Goal: Navigation & Orientation: Understand site structure

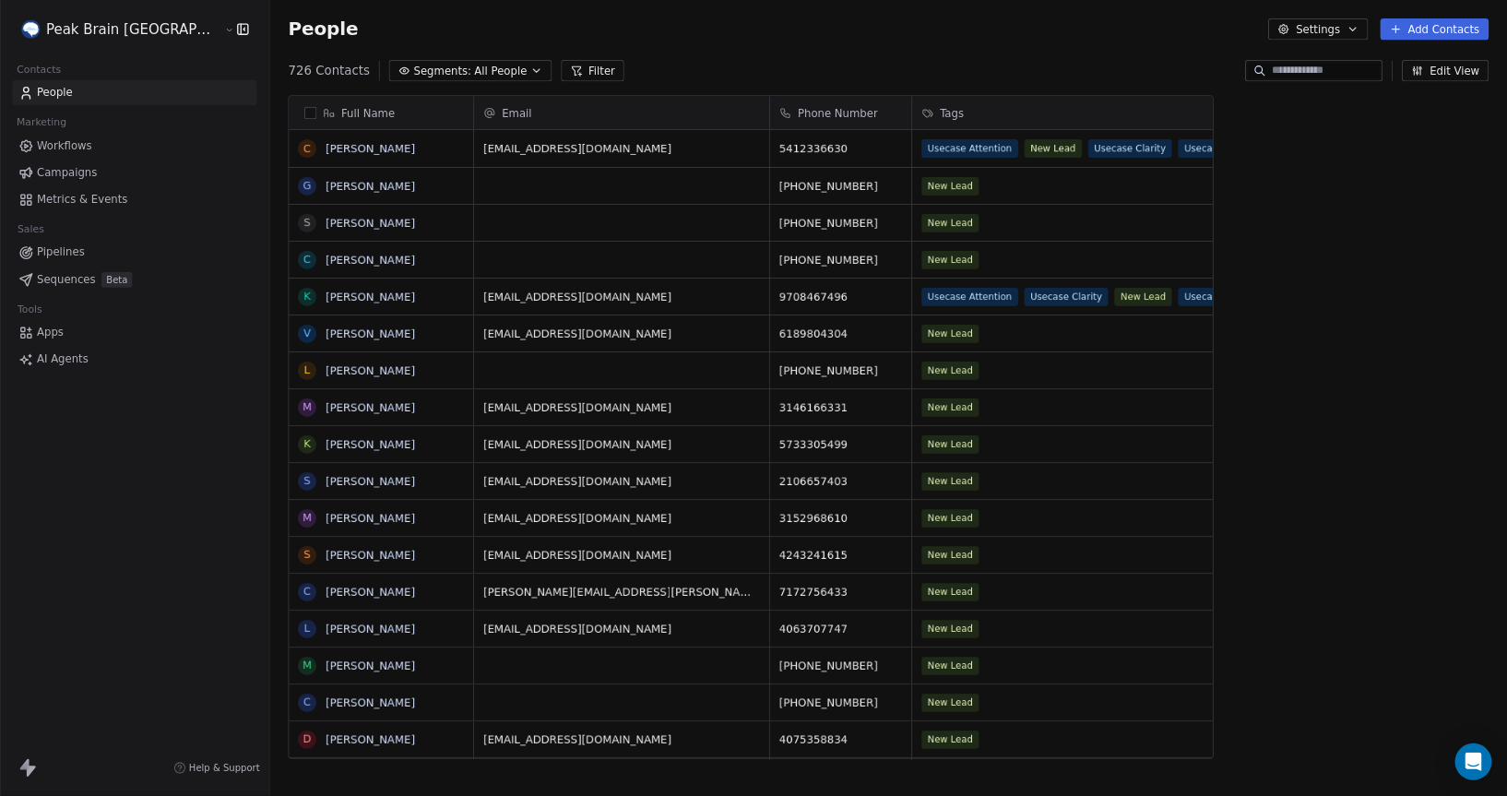
scroll to position [0, 1]
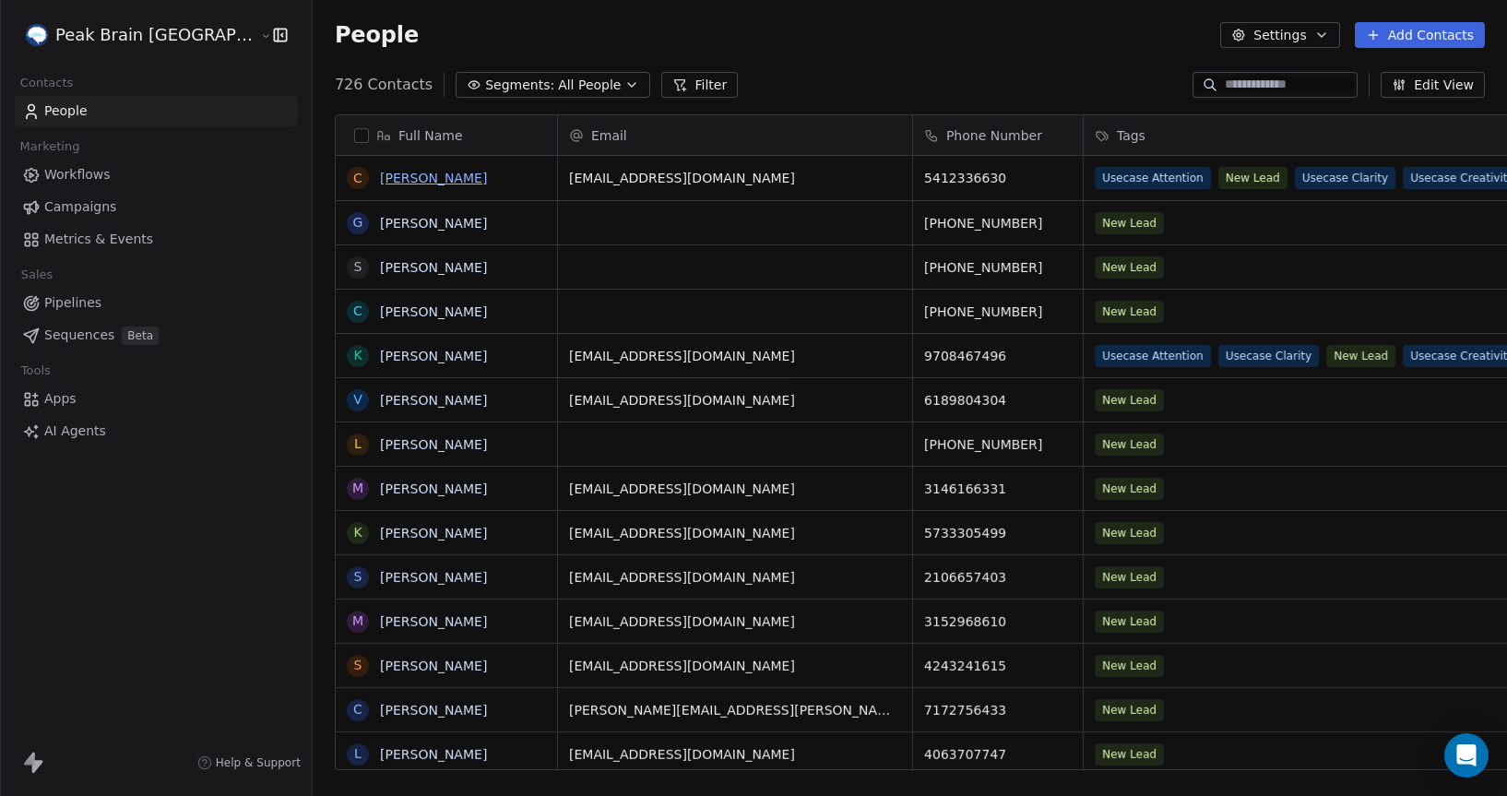
click at [380, 175] on link "[PERSON_NAME]" at bounding box center [433, 178] width 107 height 15
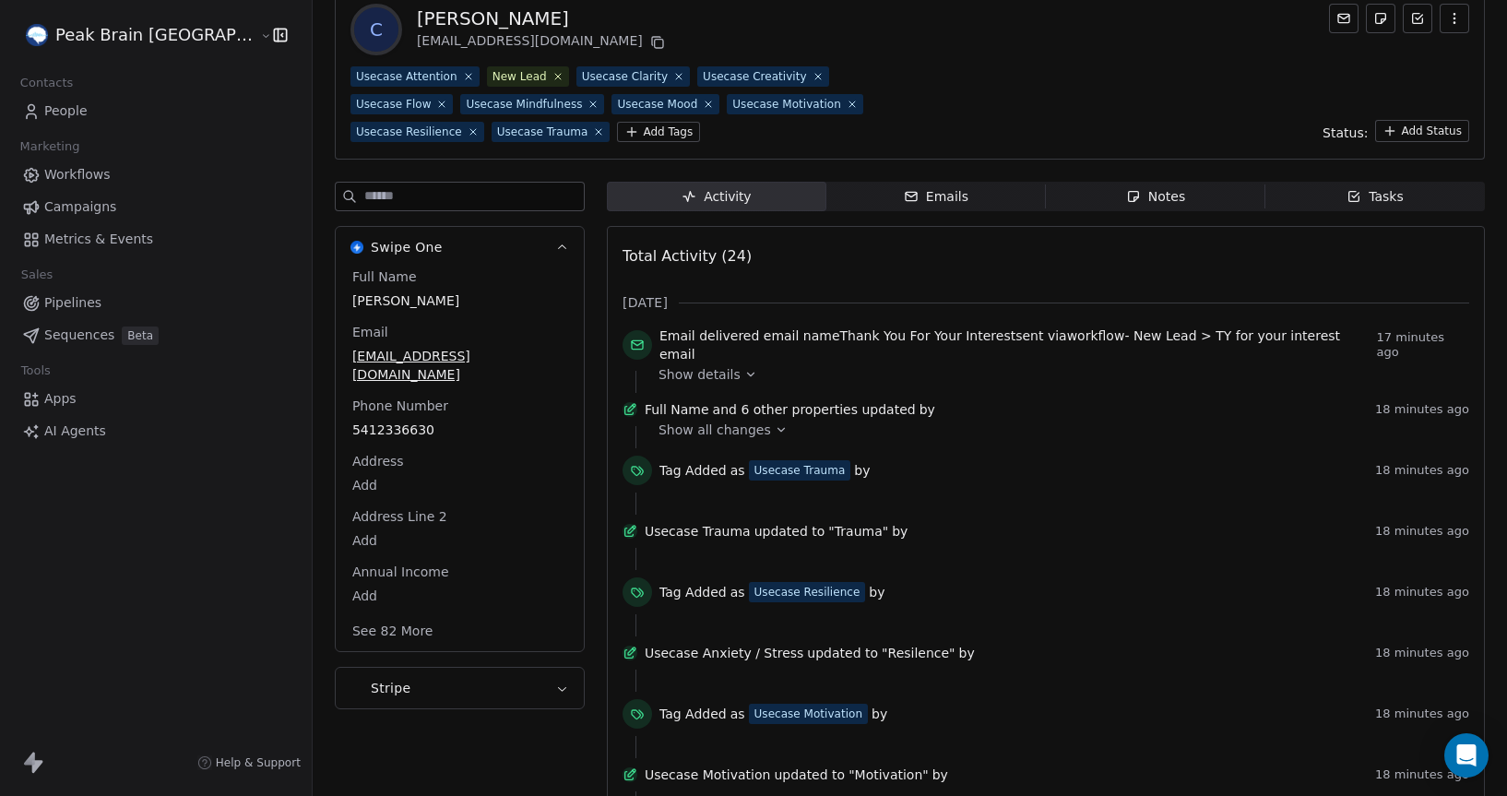
scroll to position [180, 0]
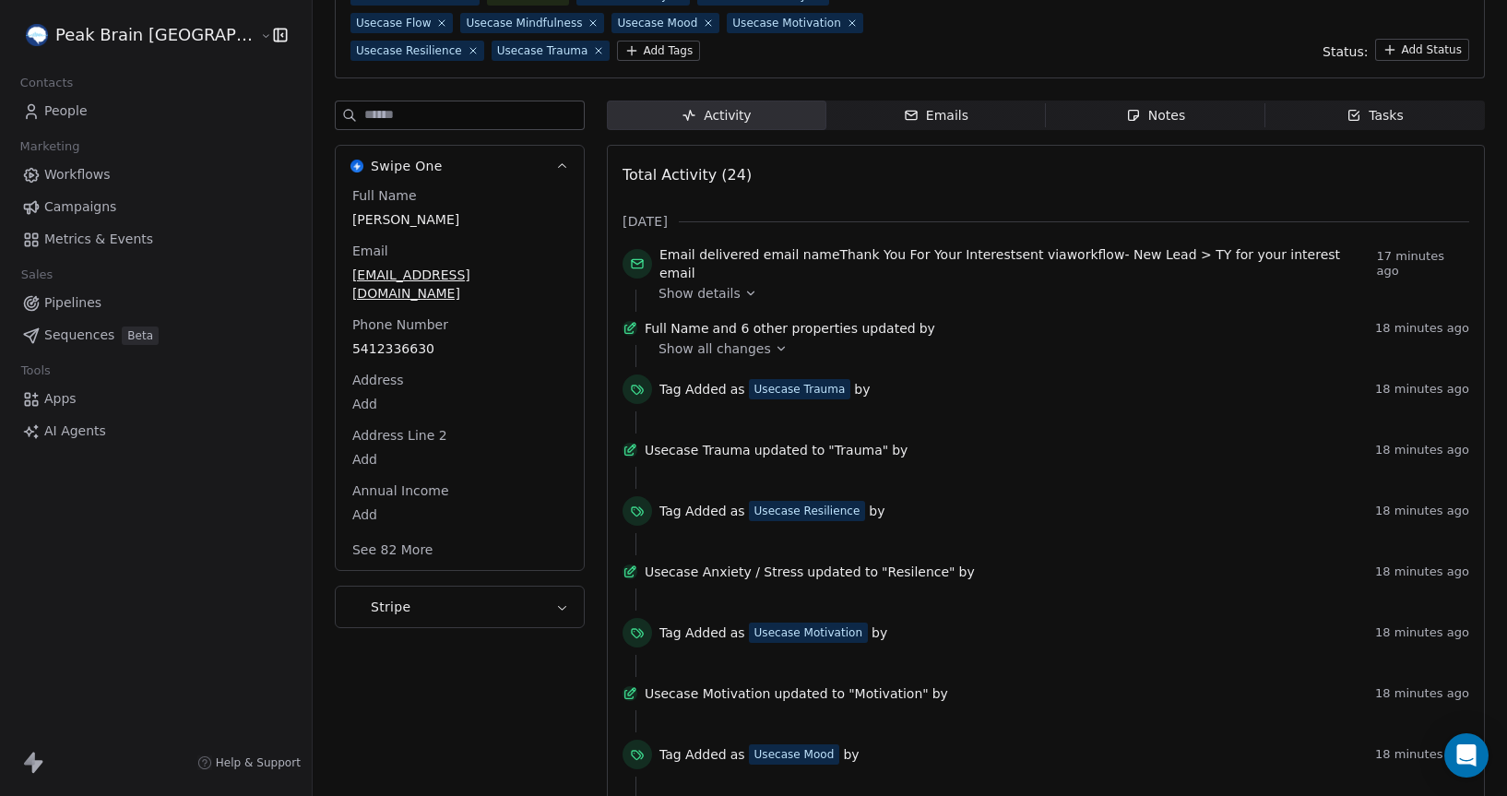
click at [661, 347] on span "Show all changes" at bounding box center [715, 349] width 113 height 18
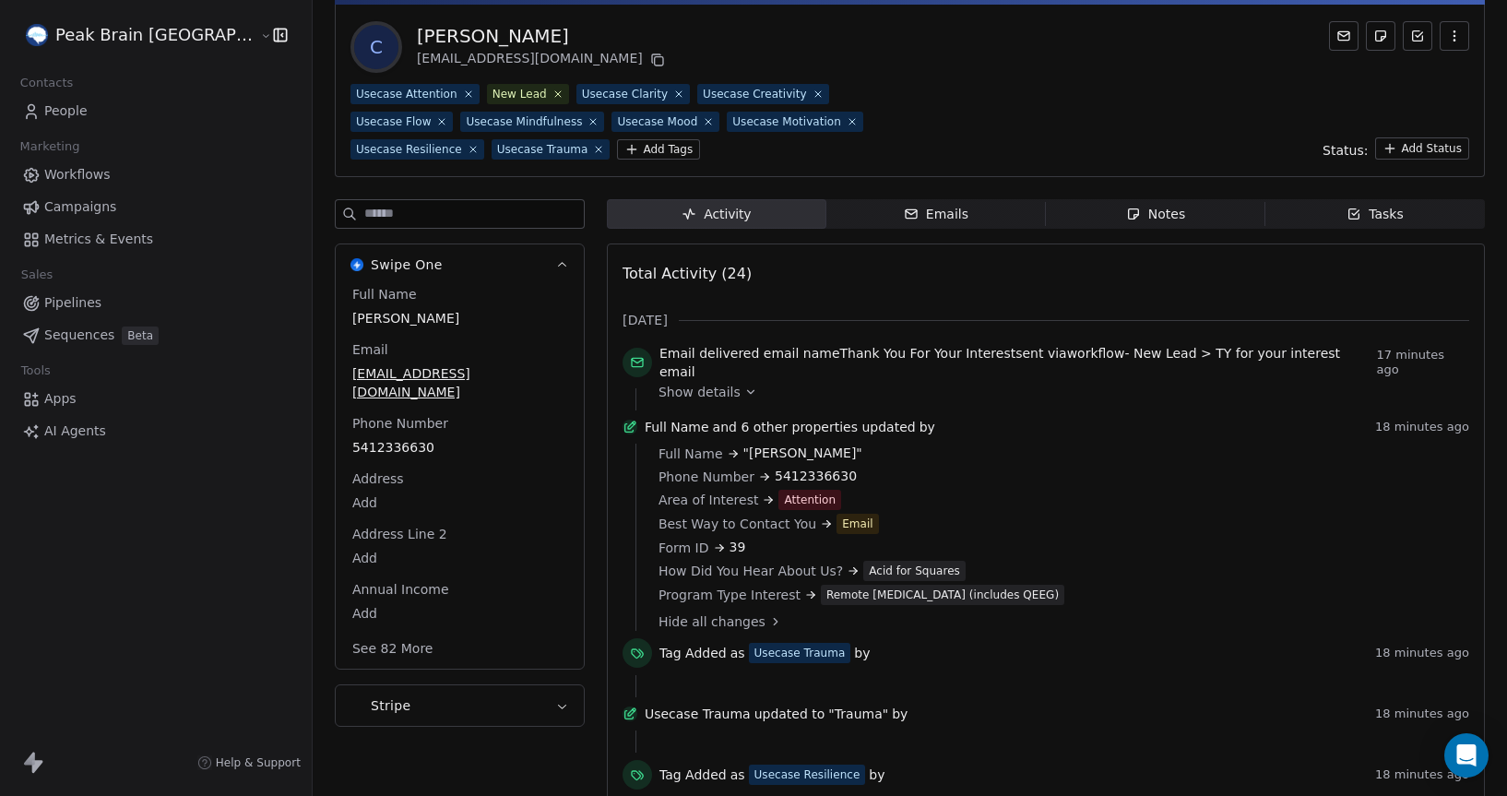
scroll to position [106, 0]
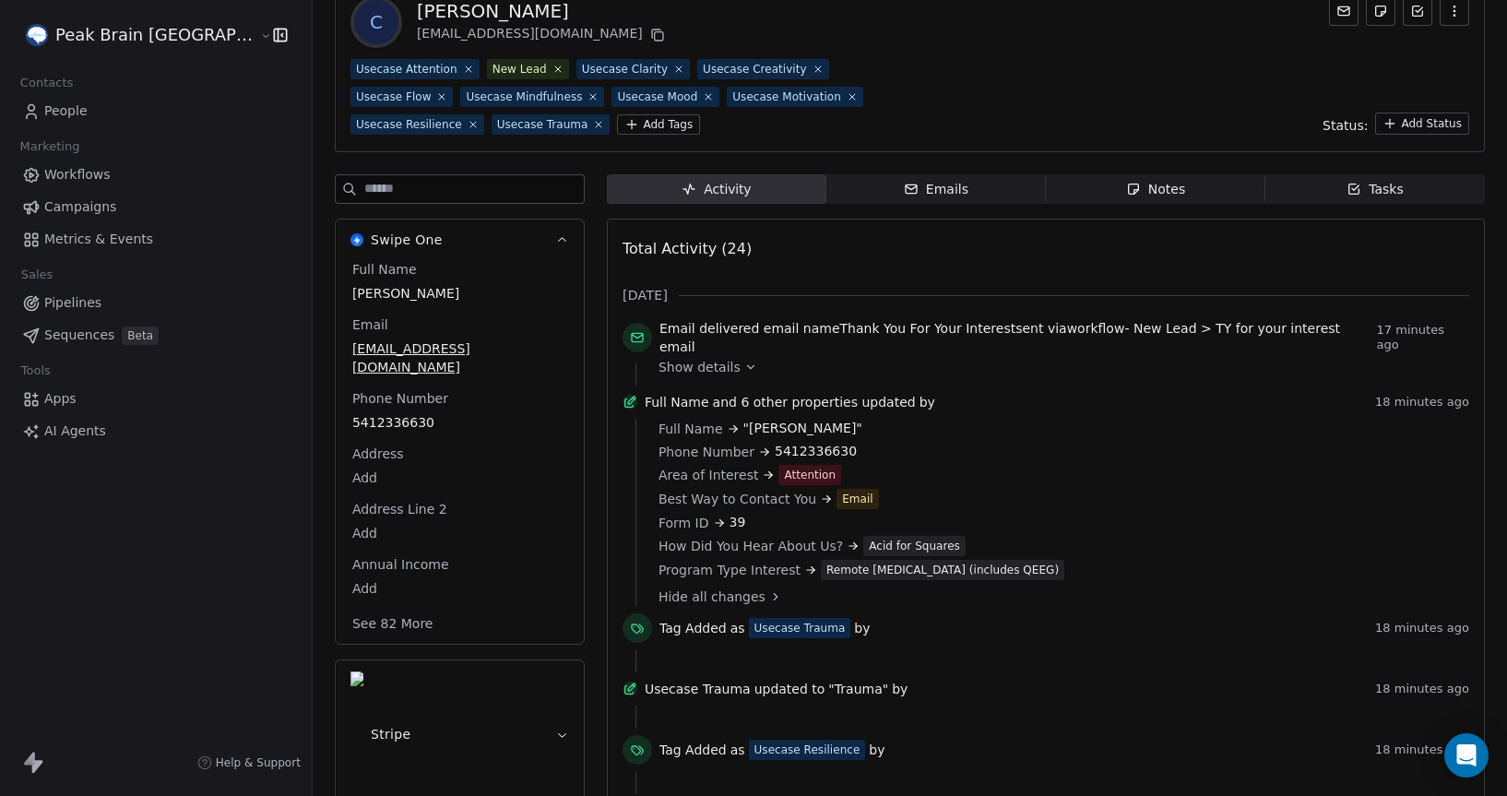
click at [75, 173] on span "Workflows" at bounding box center [77, 174] width 66 height 19
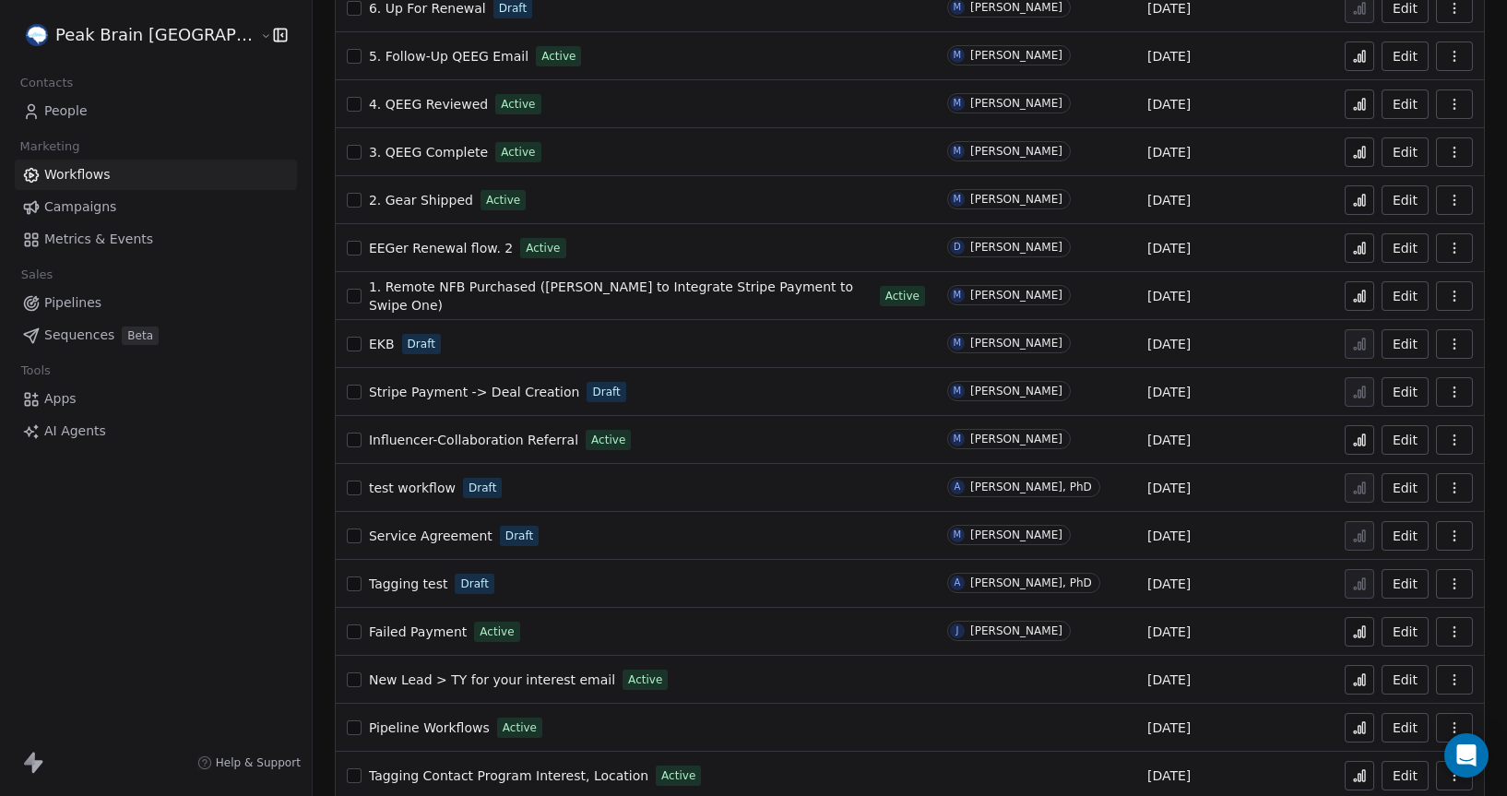
scroll to position [478, 0]
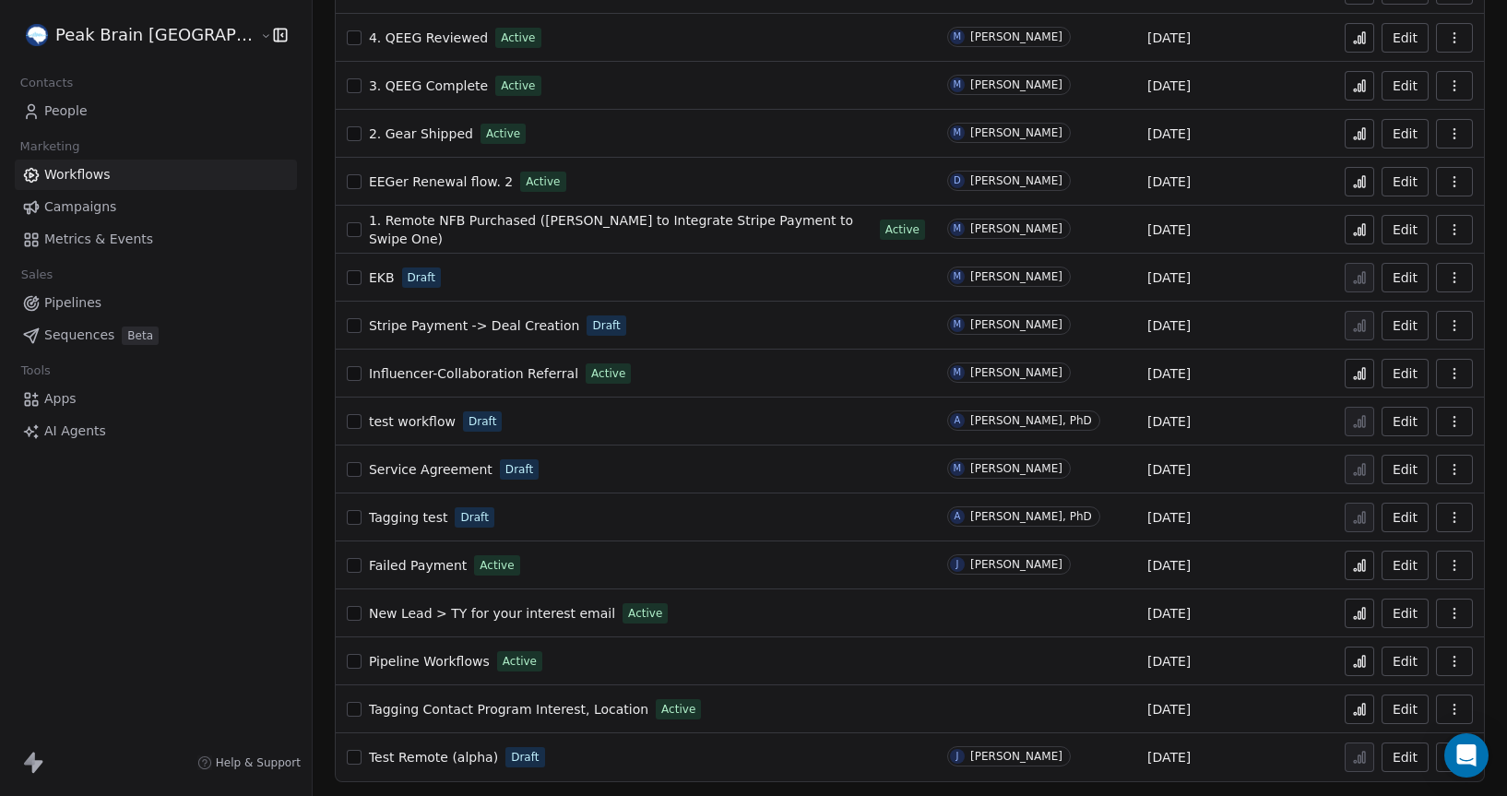
click at [409, 609] on span "New Lead > TY for your interest email" at bounding box center [492, 613] width 246 height 15
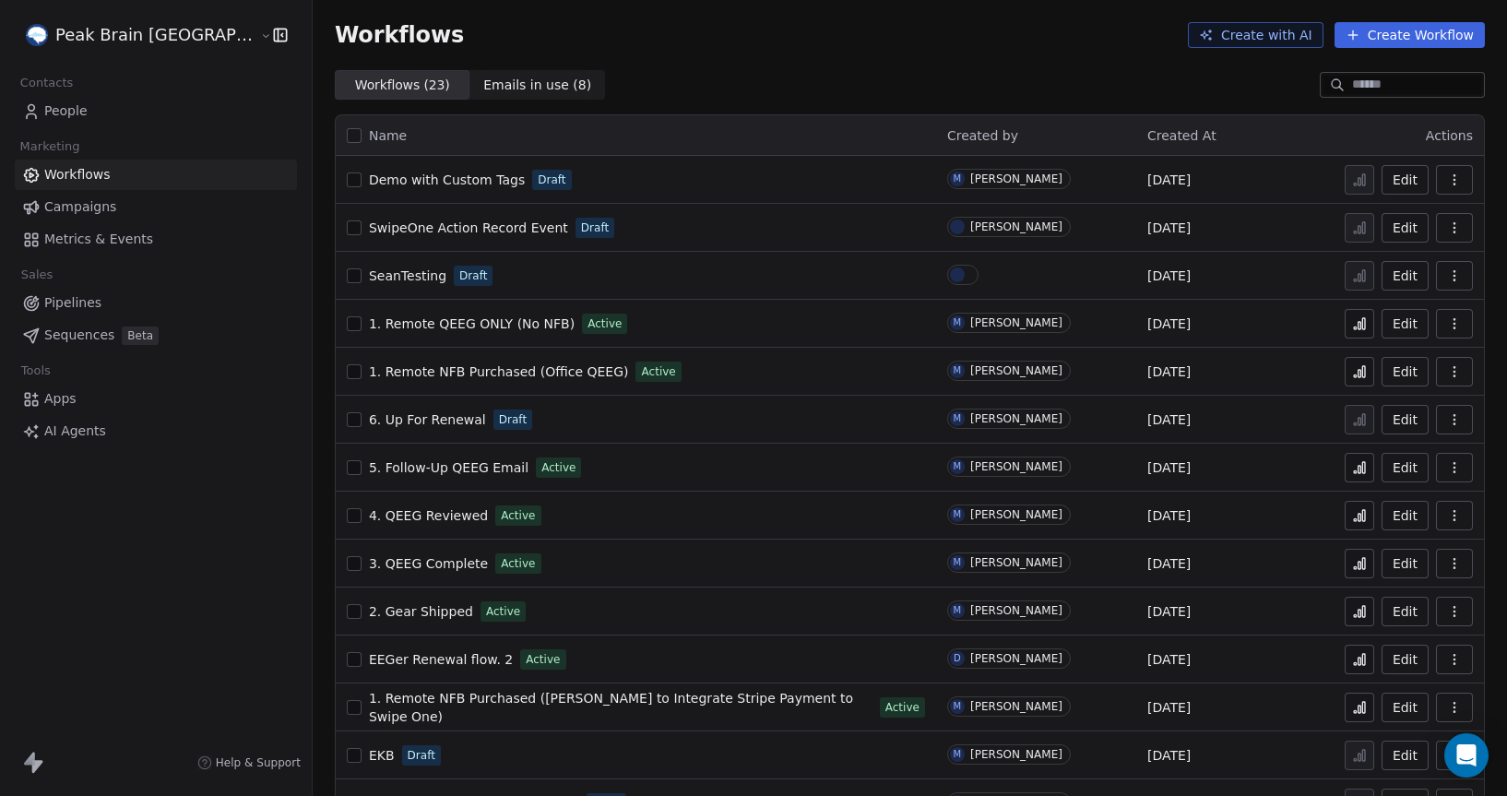
click at [63, 103] on span "People" at bounding box center [65, 110] width 43 height 19
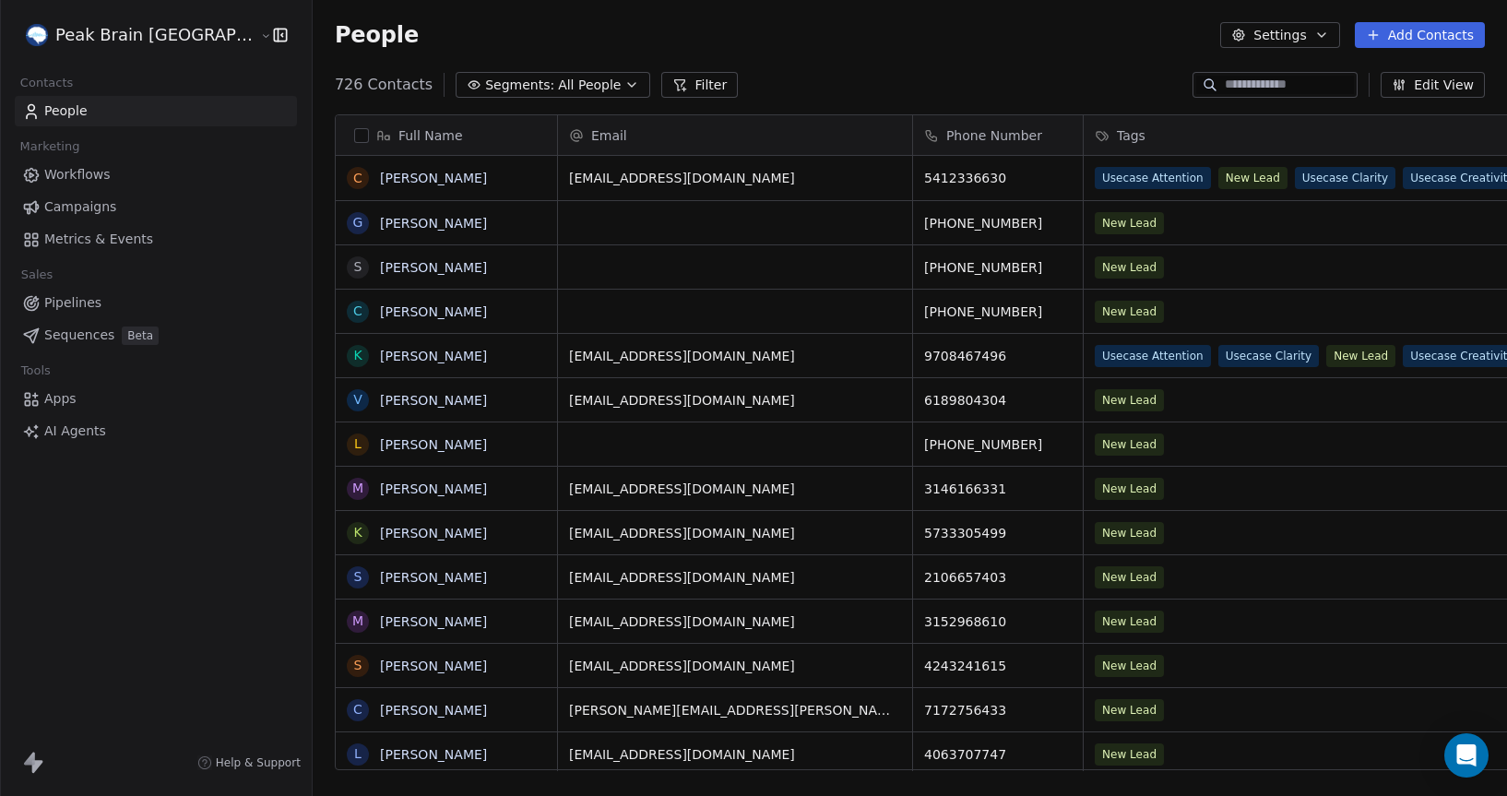
scroll to position [699, 1258]
click at [66, 172] on span "Workflows" at bounding box center [77, 174] width 66 height 19
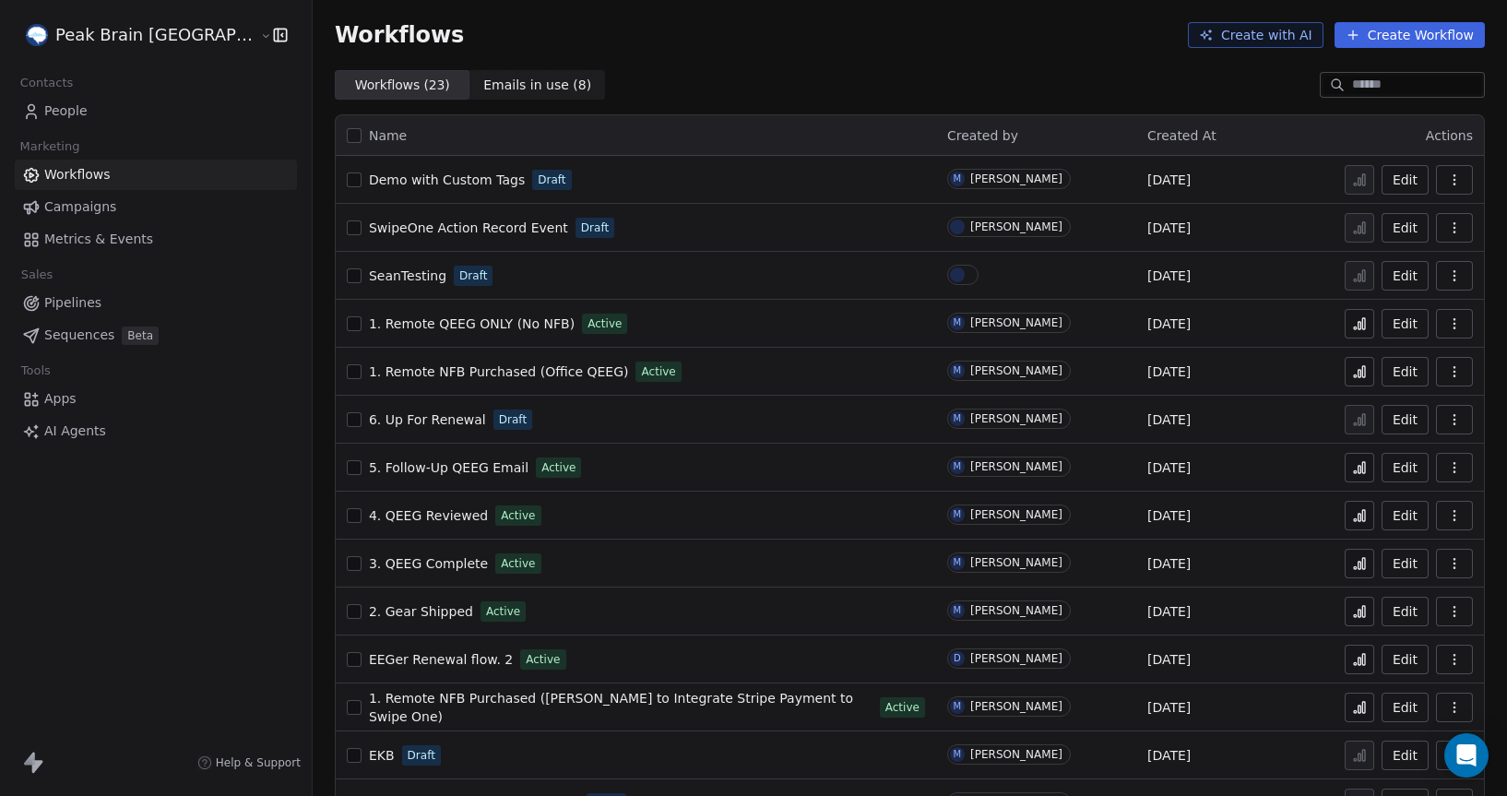
click at [54, 204] on span "Campaigns" at bounding box center [80, 206] width 72 height 19
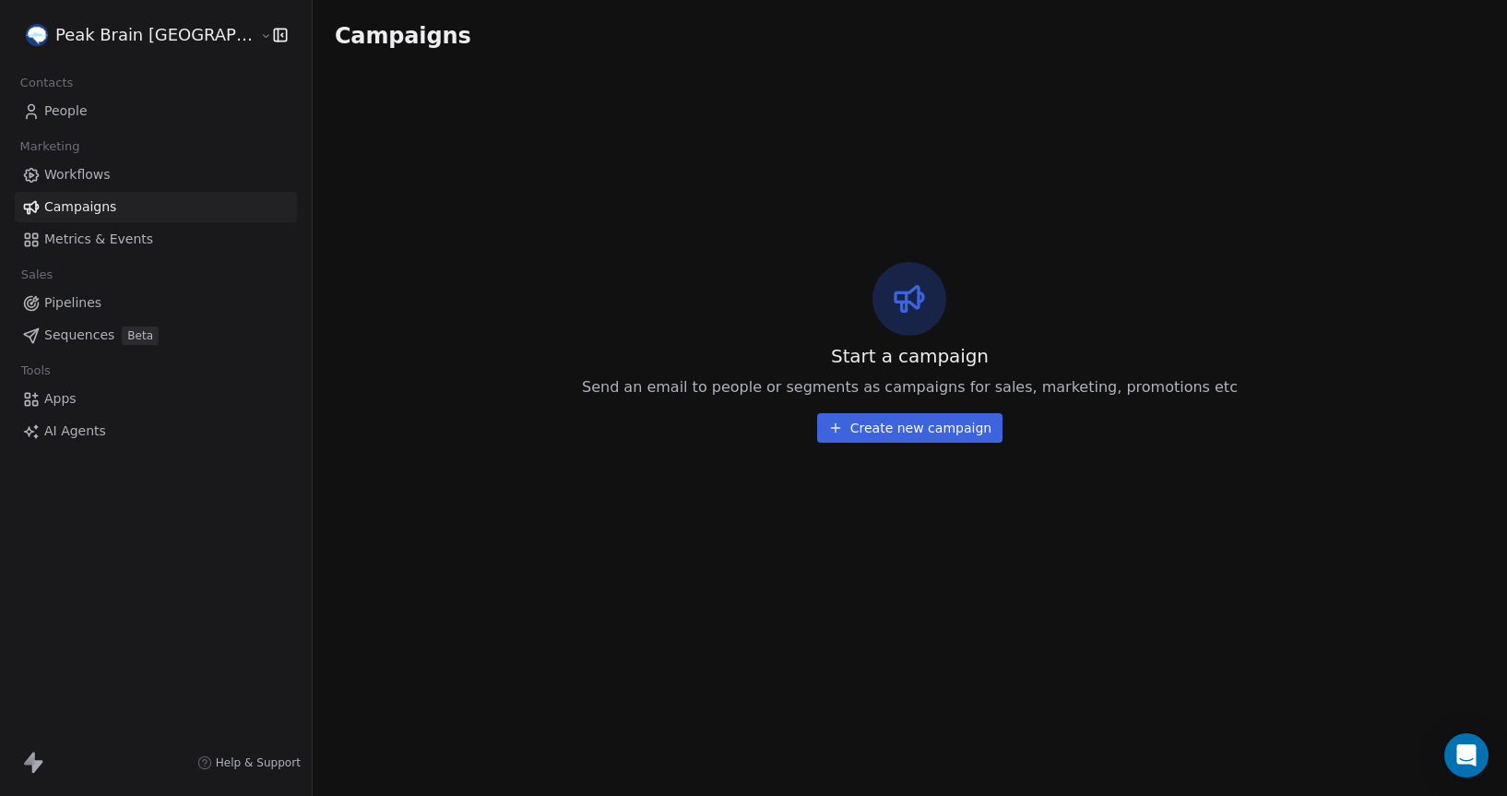
click at [68, 248] on span "Metrics & Events" at bounding box center [98, 239] width 109 height 19
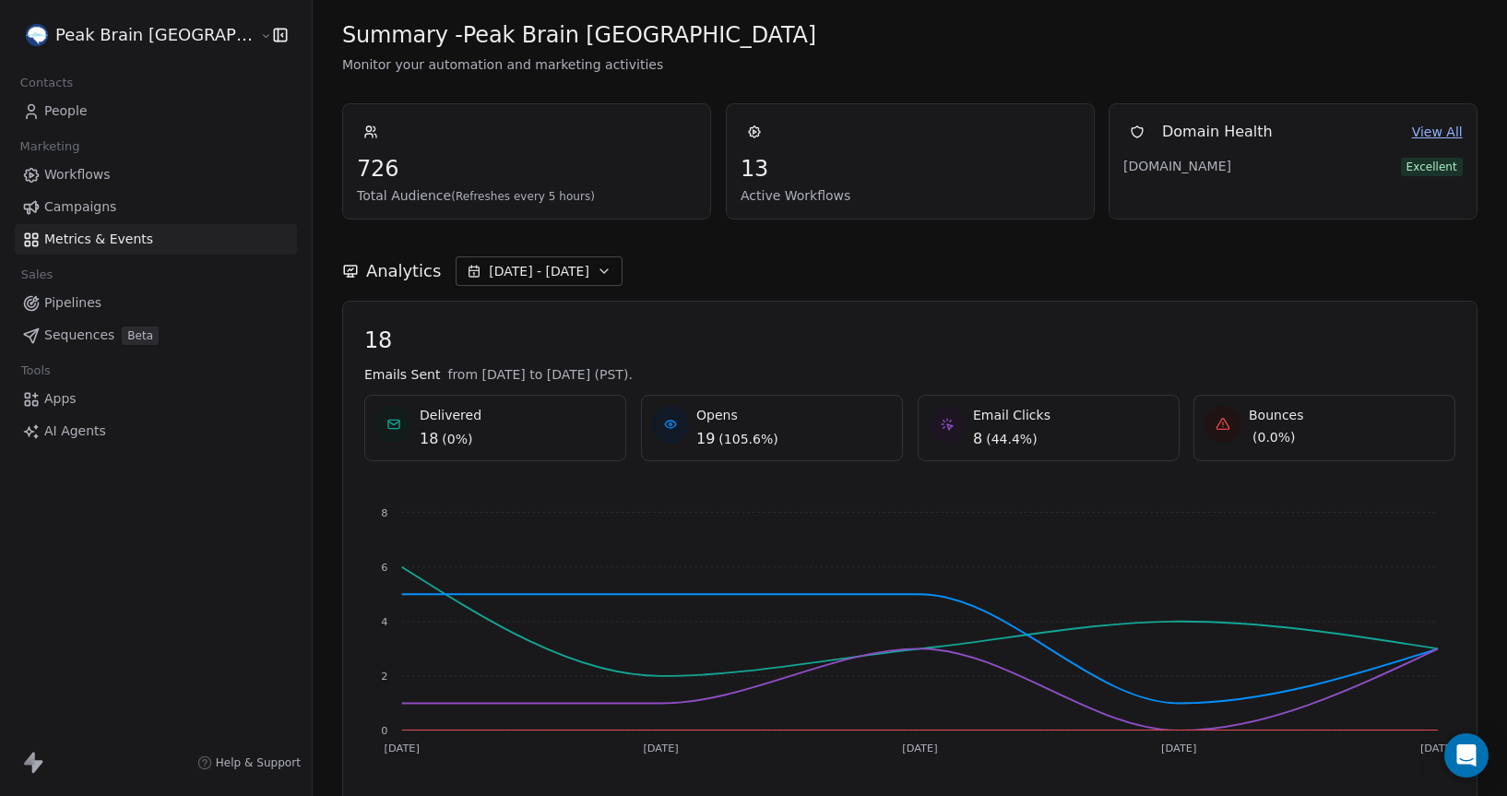
click at [66, 304] on span "Pipelines" at bounding box center [72, 302] width 57 height 19
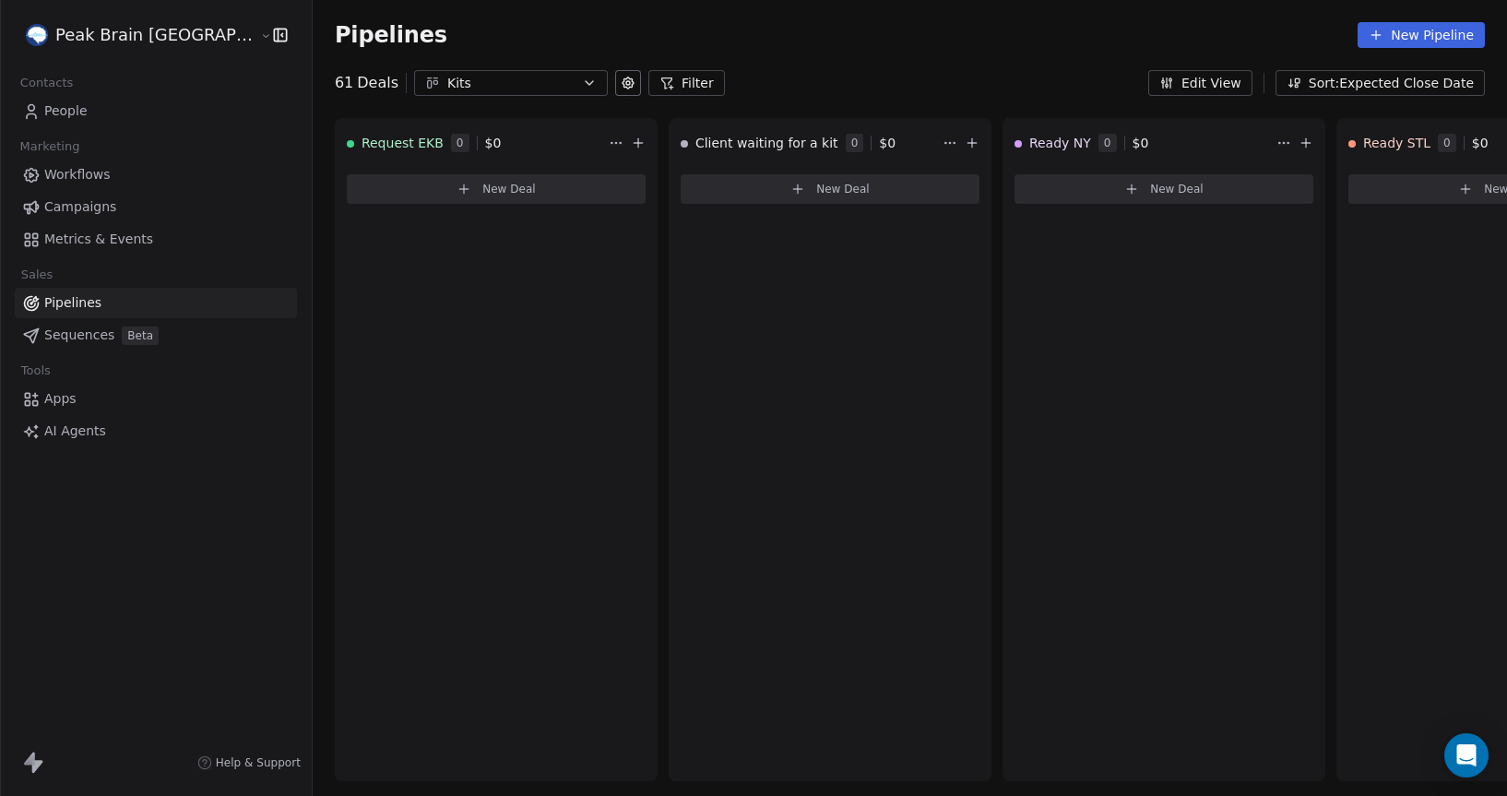
click at [491, 90] on div "Kits" at bounding box center [510, 83] width 127 height 19
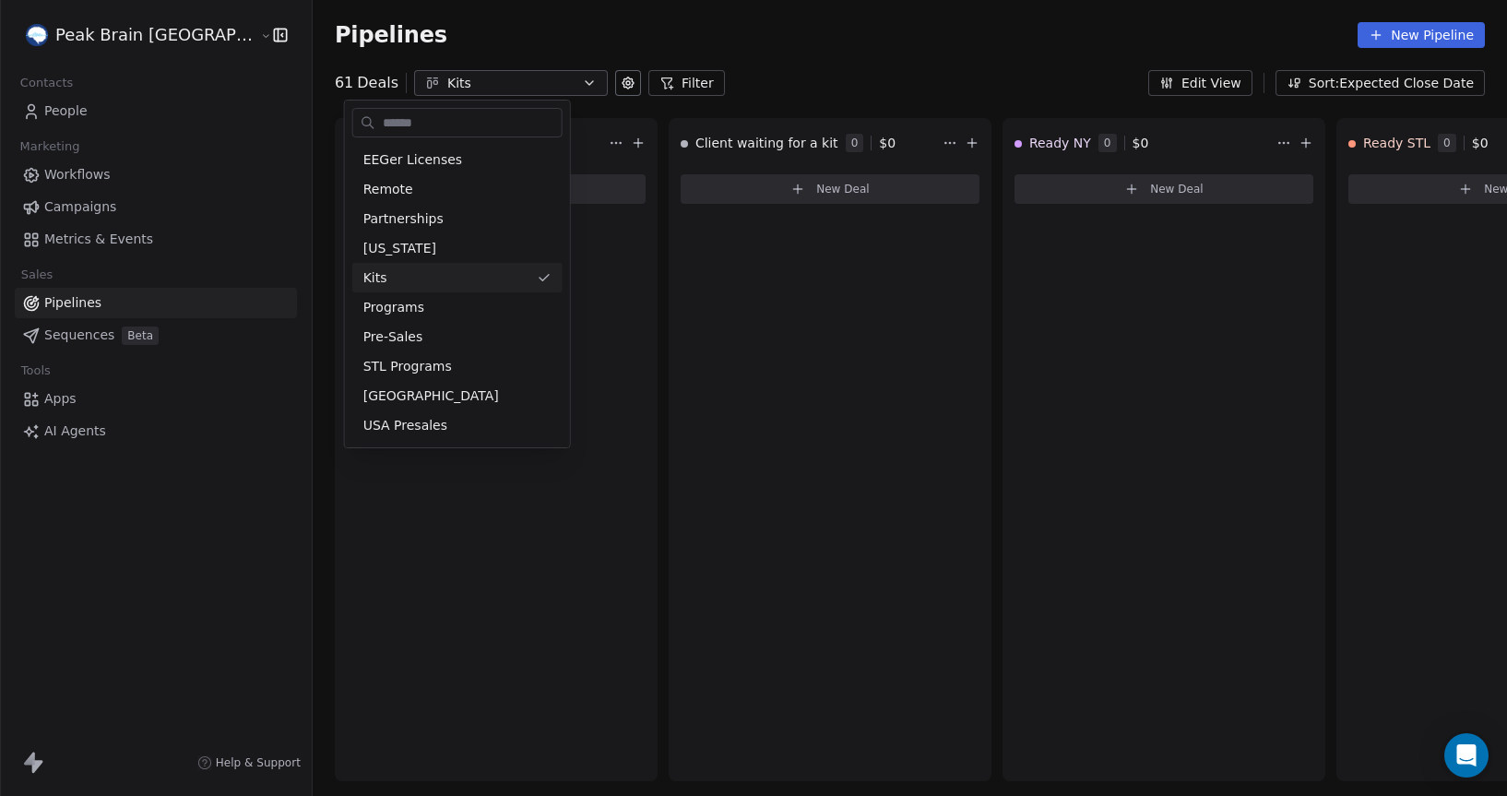
click at [890, 62] on html "Peak Brain [GEOGRAPHIC_DATA] Contacts People Marketing Workflows Campaigns Metr…" at bounding box center [753, 398] width 1507 height 796
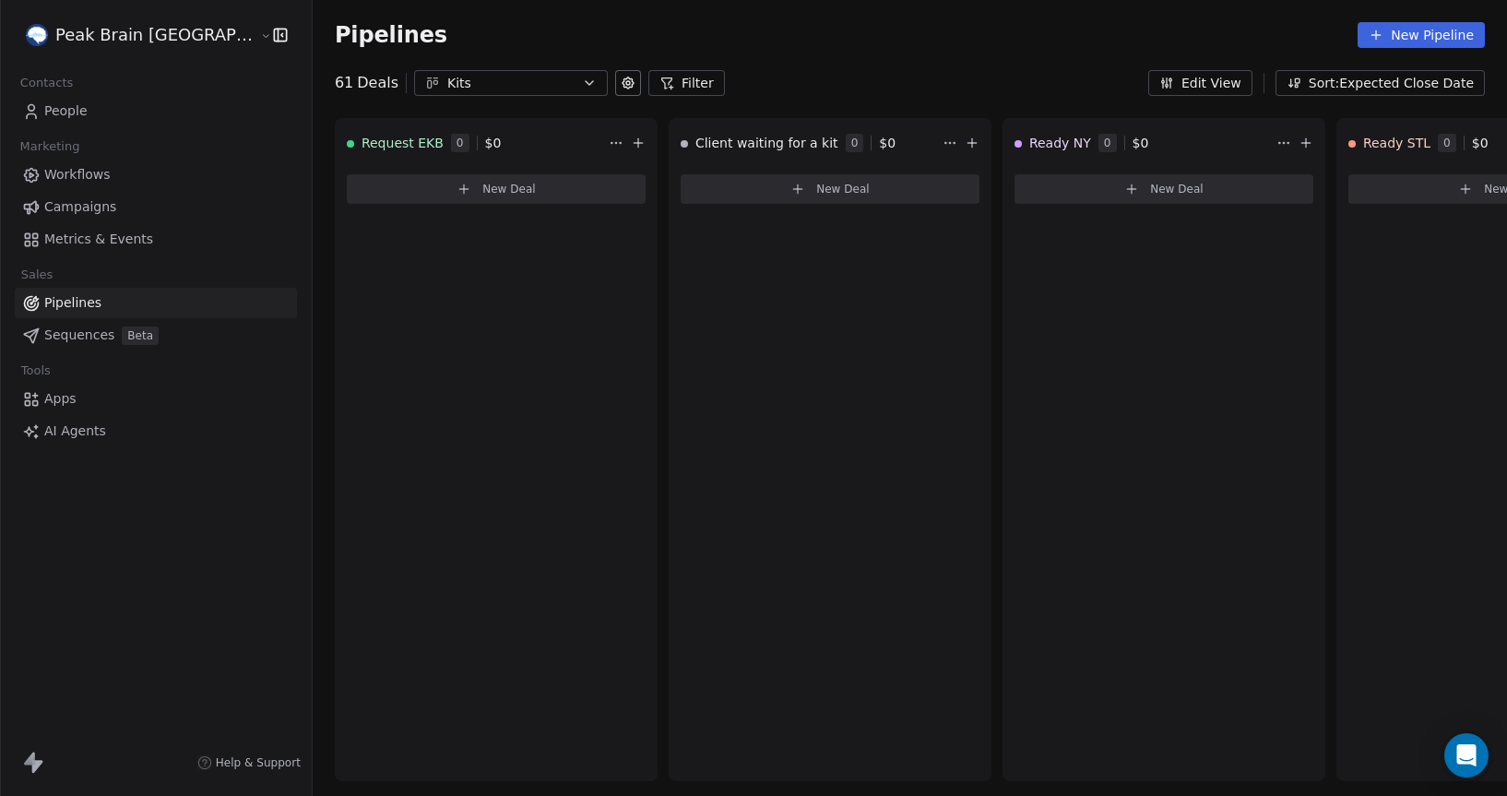
click at [176, 33] on html "Peak Brain [GEOGRAPHIC_DATA] Contacts People Marketing Workflows Campaigns Metr…" at bounding box center [753, 398] width 1507 height 796
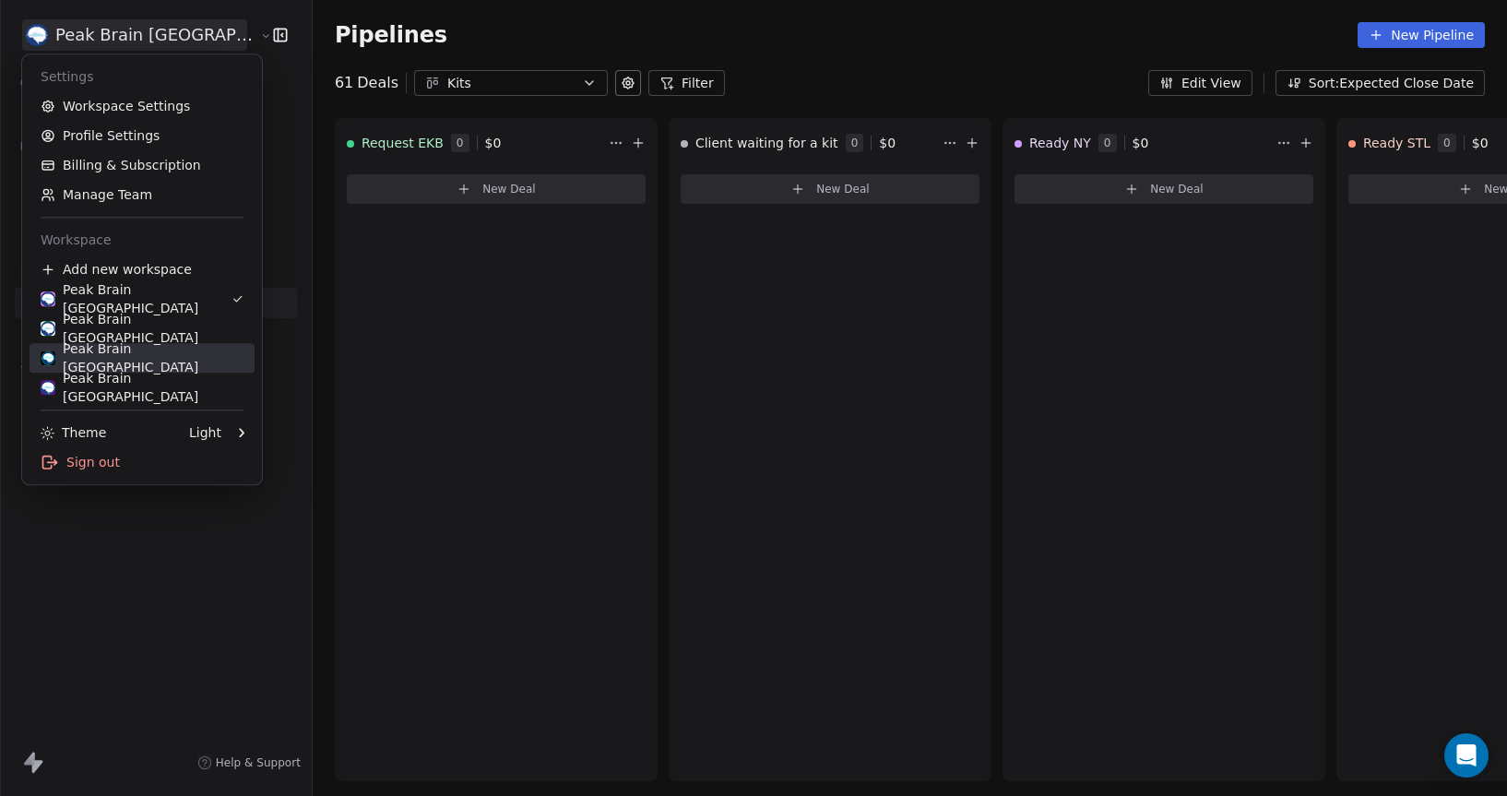
click at [107, 361] on div "Peak Brain [GEOGRAPHIC_DATA]" at bounding box center [142, 358] width 203 height 37
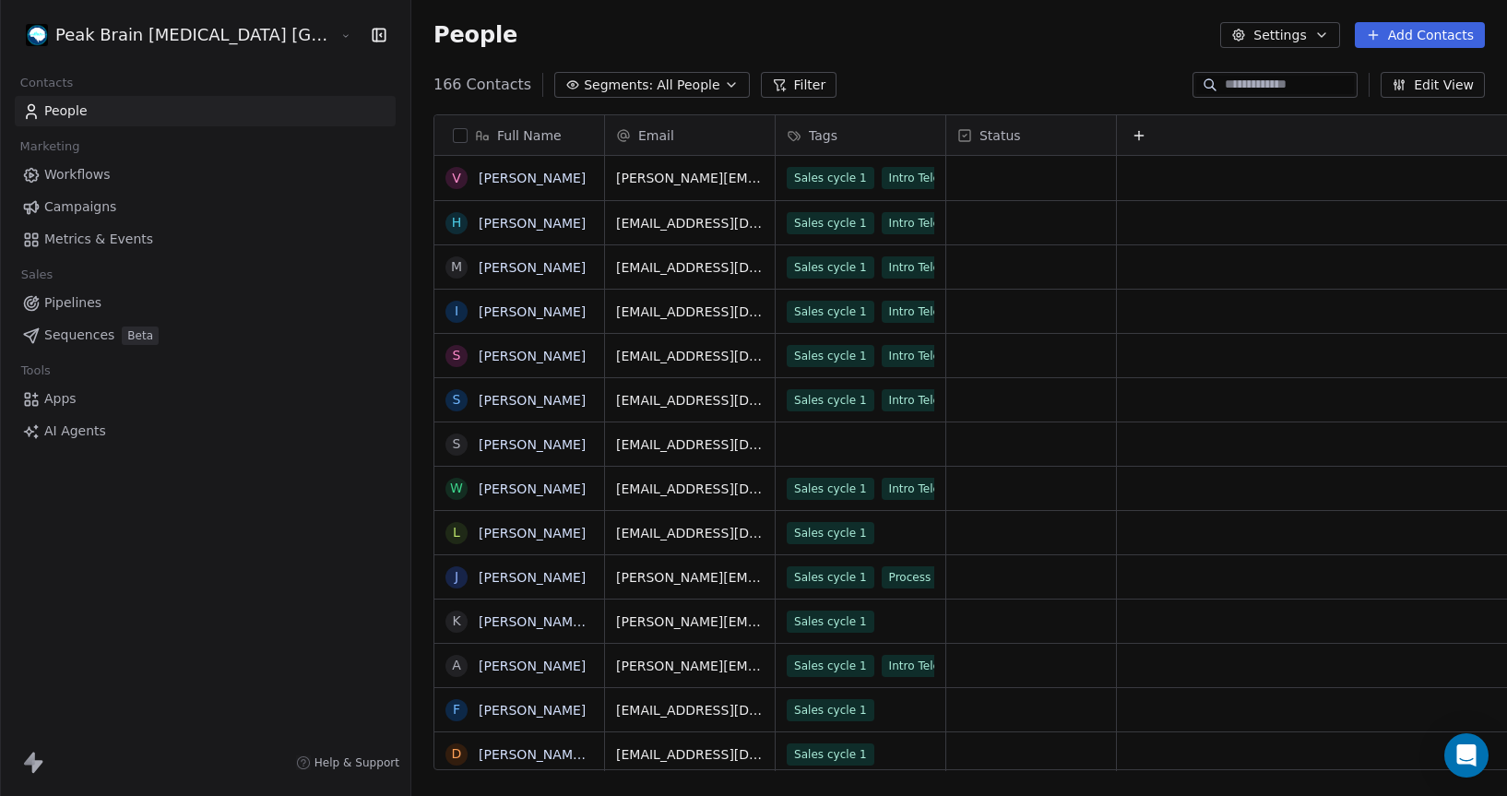
scroll to position [699, 1168]
click at [76, 302] on span "Pipelines" at bounding box center [72, 302] width 57 height 19
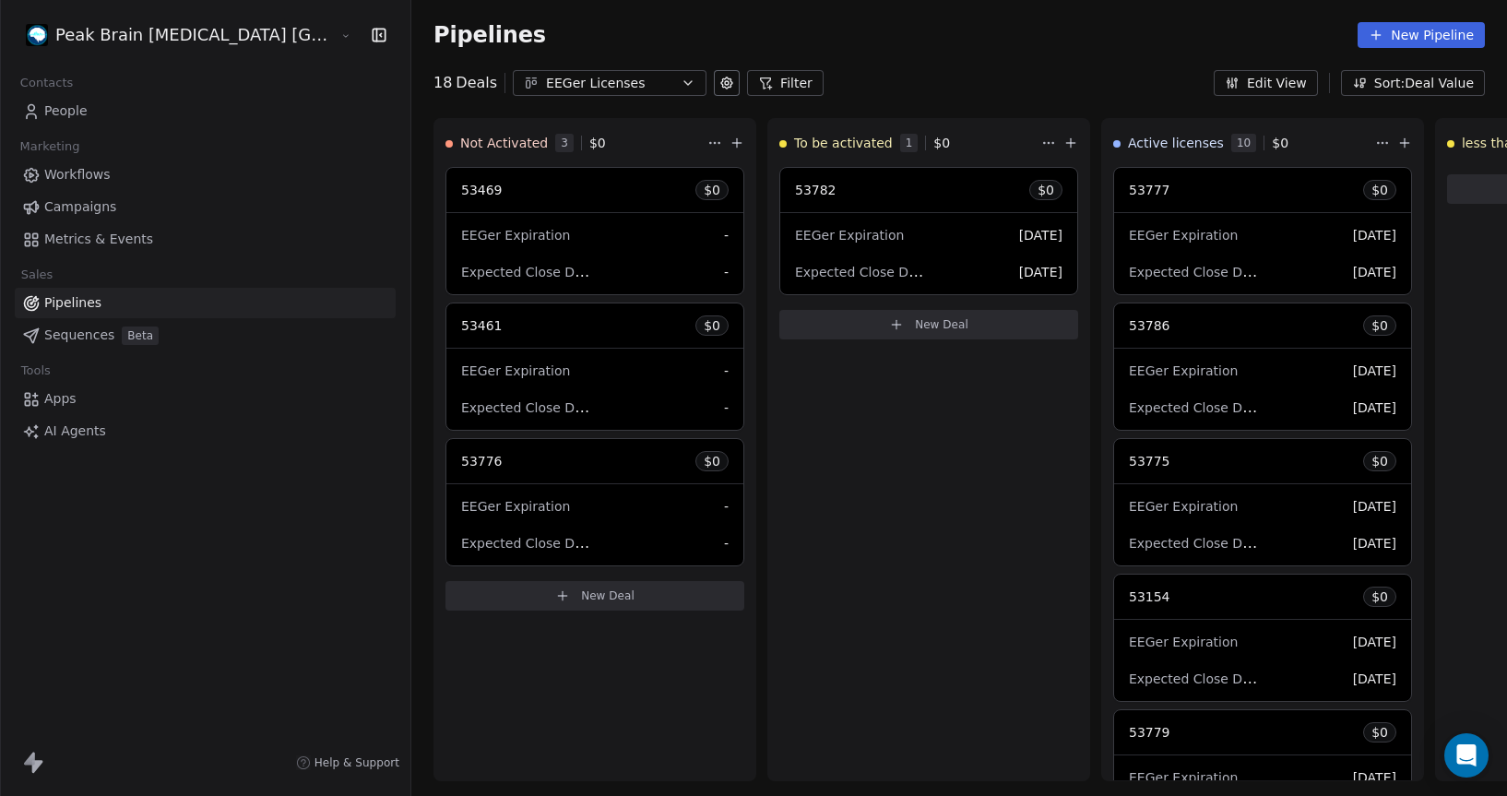
click at [546, 89] on div "EEGer Licenses" at bounding box center [609, 83] width 127 height 19
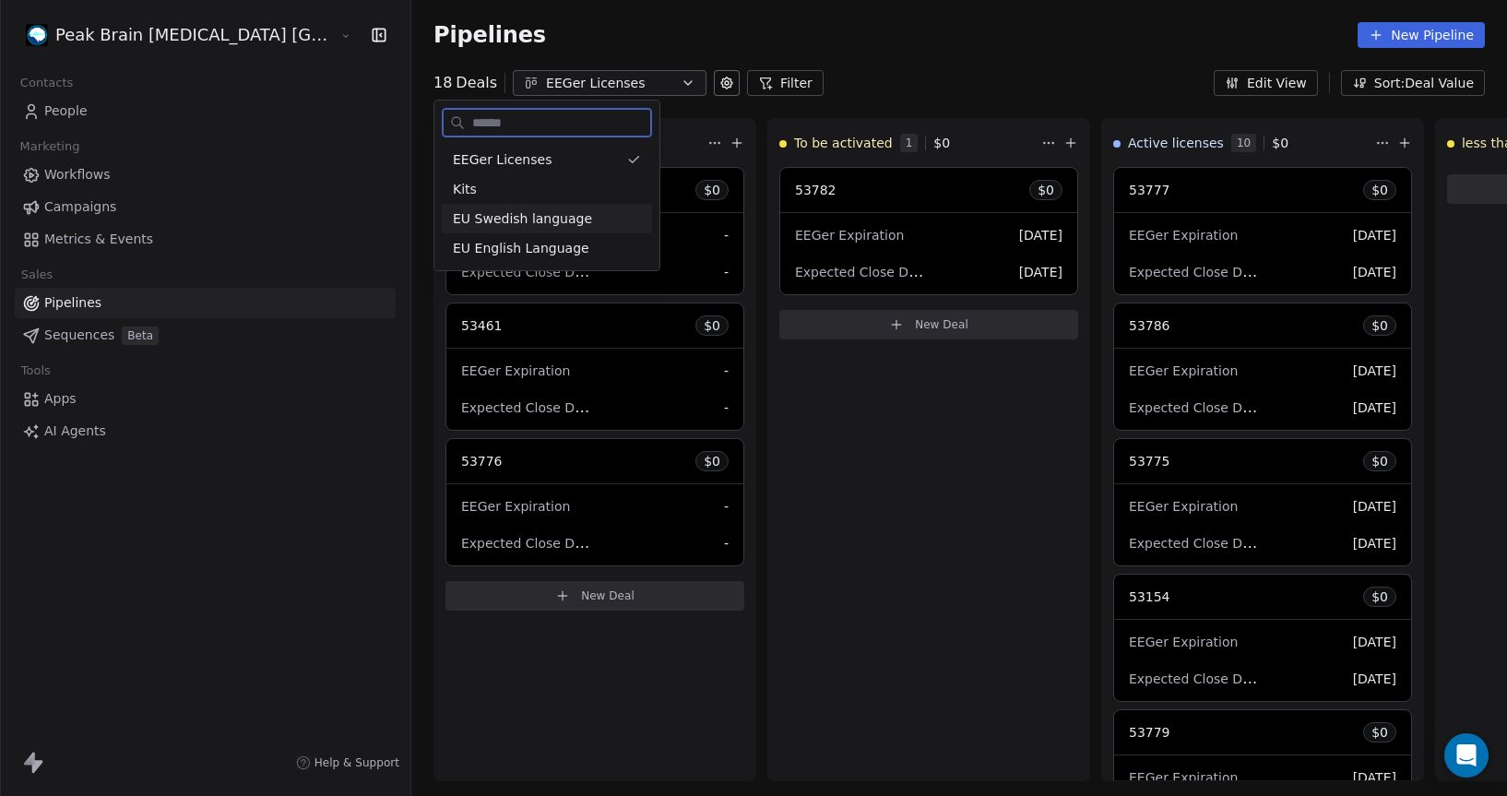
click at [481, 216] on span "EU Swedish language" at bounding box center [522, 218] width 139 height 19
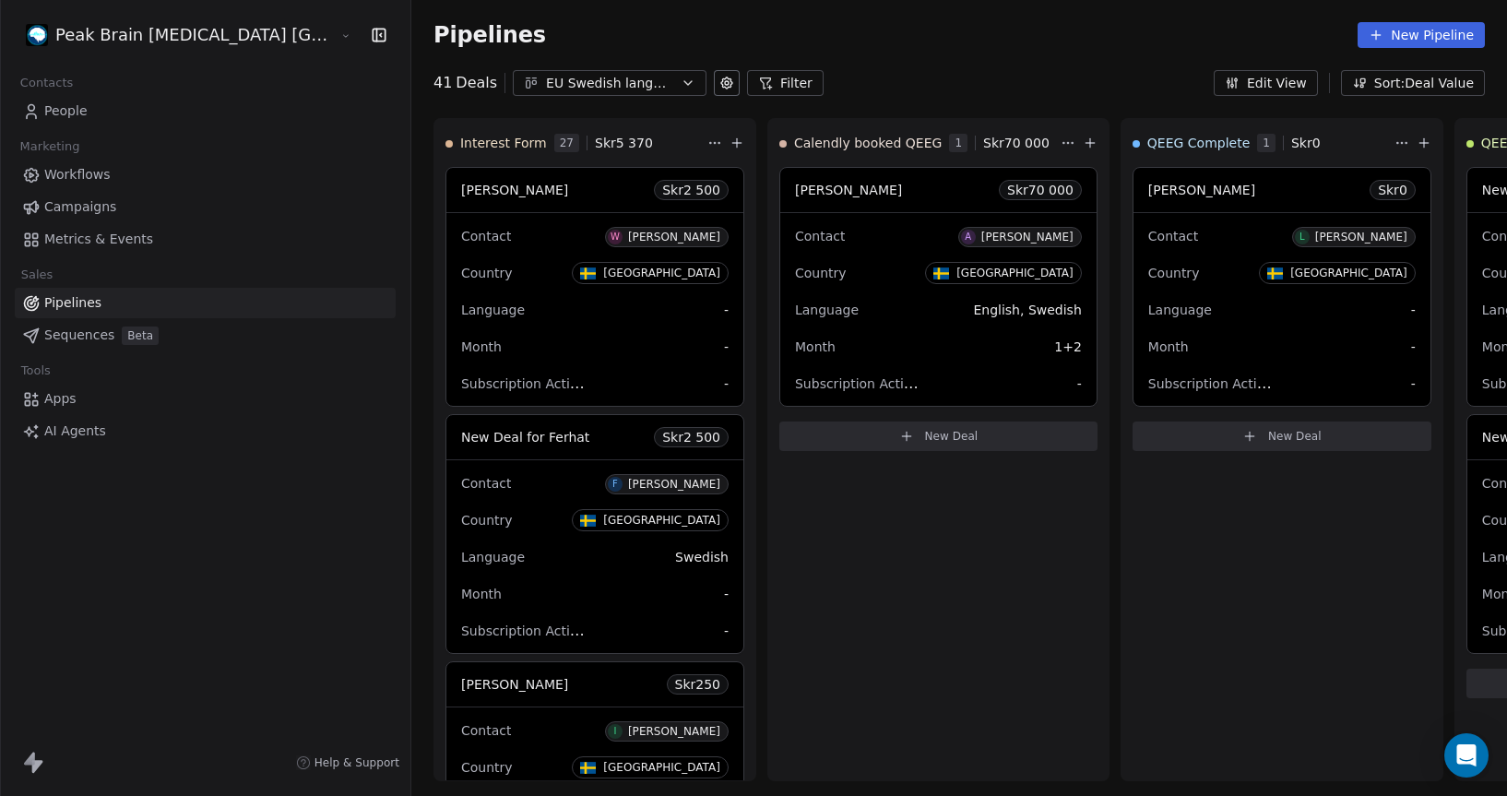
click at [92, 330] on span "Sequences" at bounding box center [79, 335] width 70 height 19
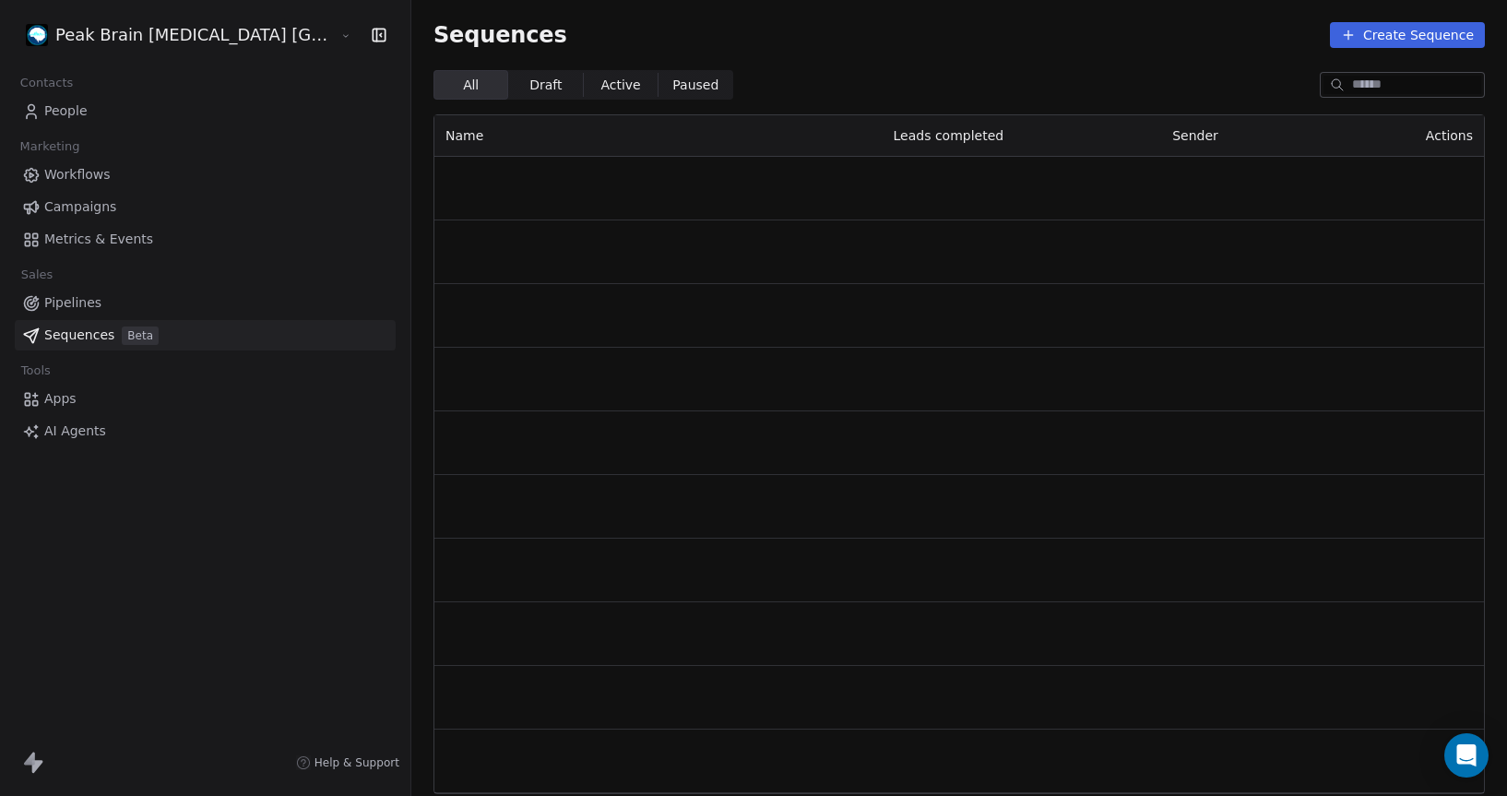
click at [72, 330] on span "Sequences" at bounding box center [79, 335] width 70 height 19
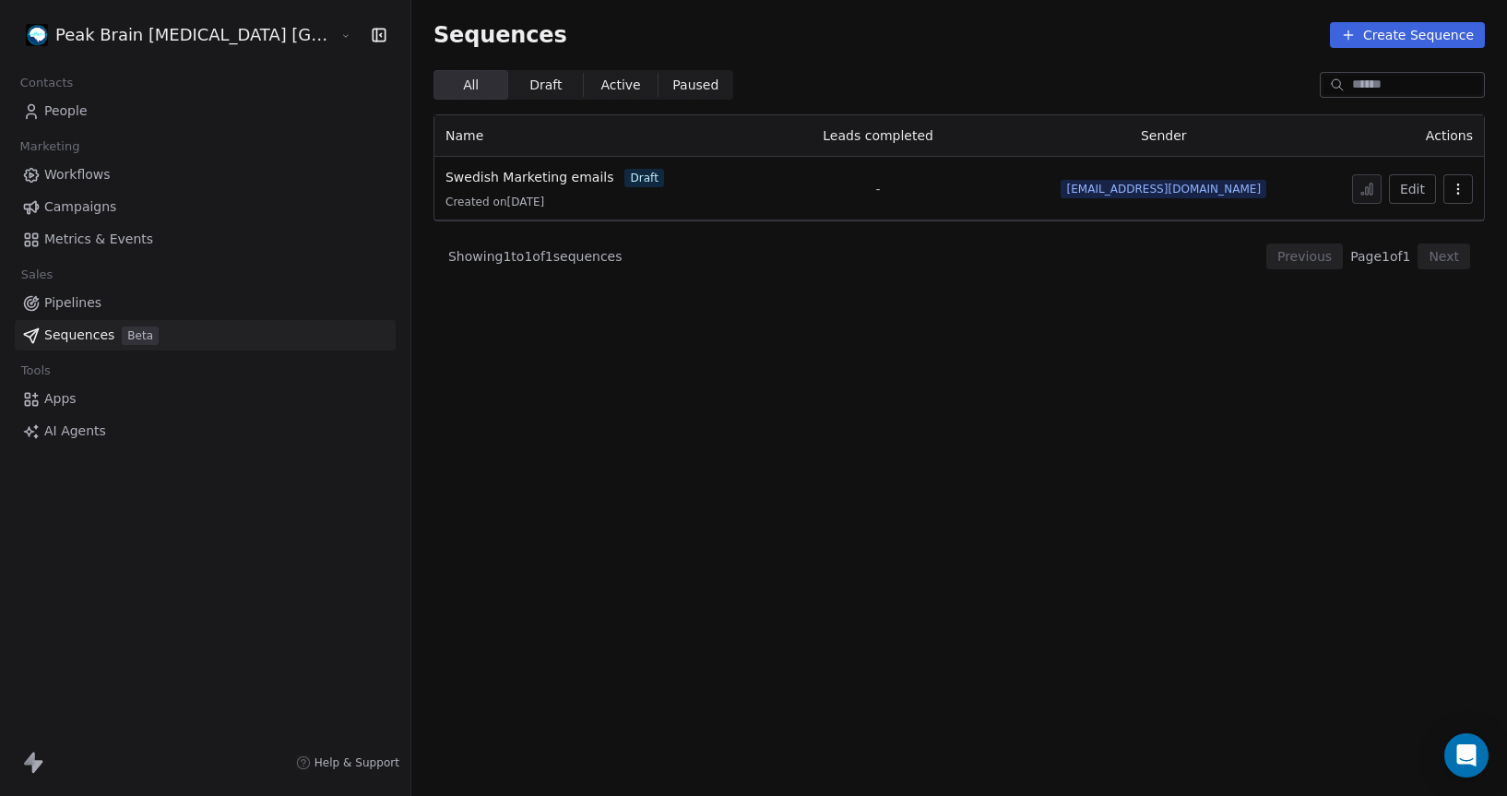
click at [57, 395] on span "Apps" at bounding box center [60, 398] width 32 height 19
